Goal: Information Seeking & Learning: Compare options

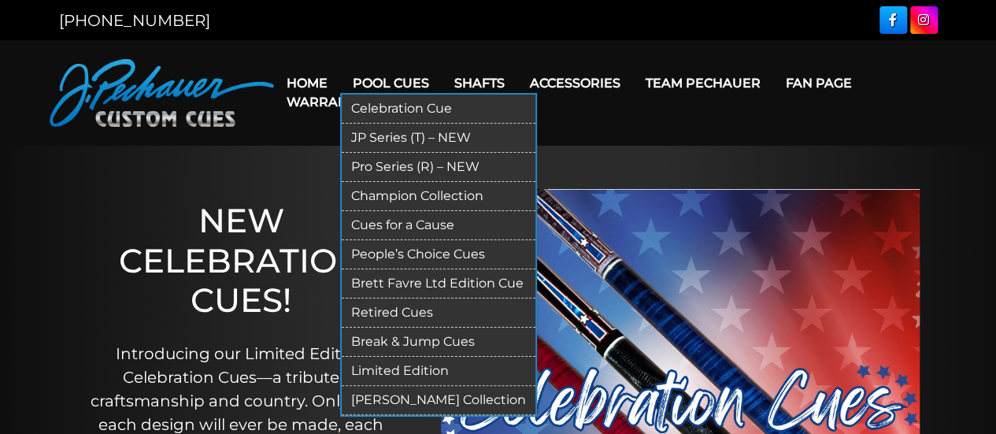
click at [428, 136] on link "JP Series (T) – NEW" at bounding box center [439, 138] width 194 height 29
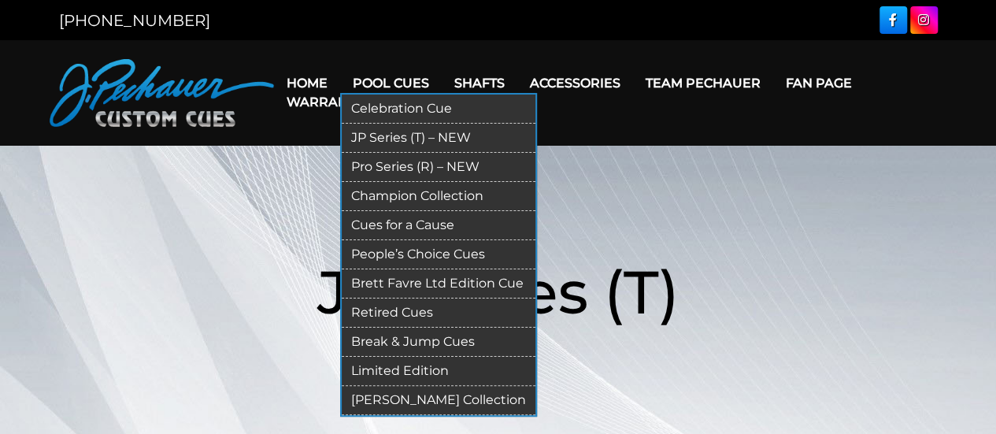
click at [454, 362] on link "Limited Edition" at bounding box center [439, 371] width 194 height 29
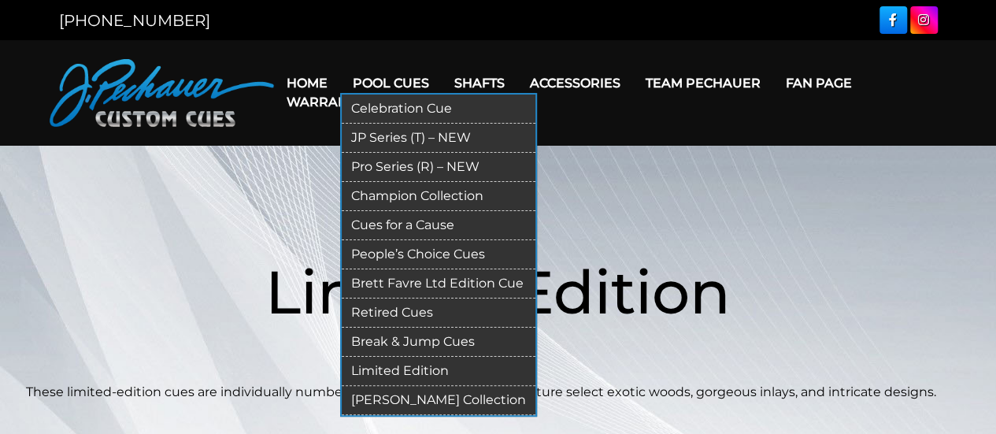
click at [420, 166] on link "Pro Series (R) – NEW" at bounding box center [439, 167] width 194 height 29
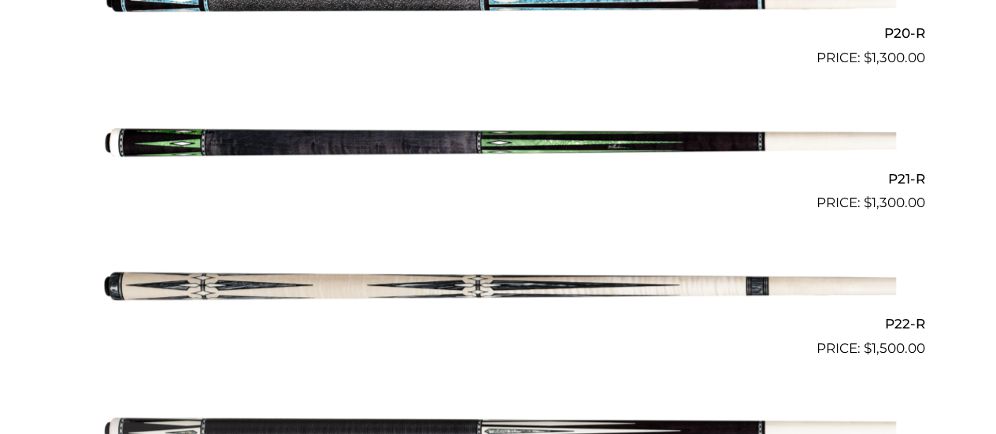
scroll to position [3330, 0]
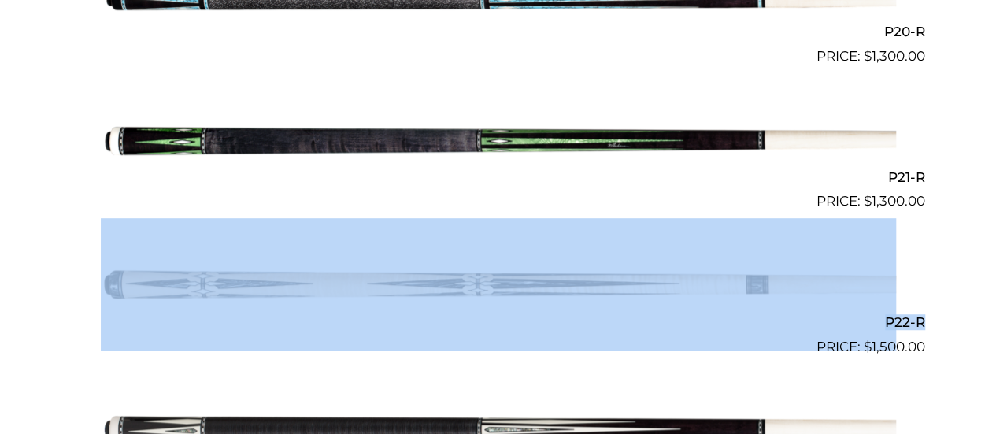
copy link "P22-R"
